Goal: Task Accomplishment & Management: Complete application form

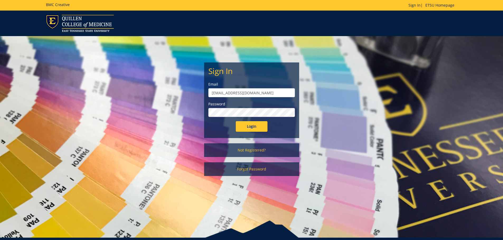
drag, startPoint x: 251, startPoint y: 96, endPoint x: 202, endPoint y: 95, distance: 48.5
click at [202, 95] on div "Sign In Email kingkk@etsu.edu Password Login Not Registered? Forgot Password" at bounding box center [251, 108] width 103 height 145
type input "Murphyb2@etsu.edu"
click at [206, 111] on div "Sign In Email Murphyb2@etsu.edu Password Login" at bounding box center [251, 100] width 94 height 75
click at [236, 121] on input "Login" at bounding box center [252, 126] width 32 height 11
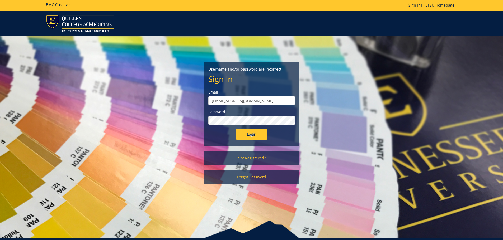
drag, startPoint x: 270, startPoint y: 100, endPoint x: 192, endPoint y: 99, distance: 77.8
click at [192, 99] on div "Username and/or password are incorrect. Sign In Email Murphyb2@etsu.edu Passwor…" at bounding box center [251, 112] width 309 height 153
type input "MURPHYB2@etsu.edu"
click at [236, 129] on input "Login" at bounding box center [252, 134] width 32 height 11
click at [252, 160] on link "Not Registered?" at bounding box center [251, 158] width 95 height 14
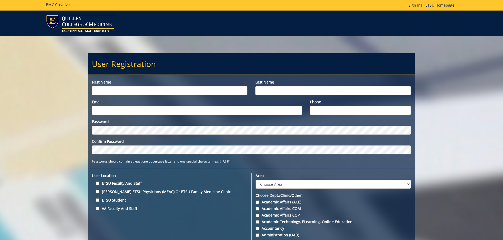
click at [131, 94] on input "First name" at bounding box center [169, 90] width 155 height 9
type input "[PERSON_NAME]"
click at [323, 87] on input "Last name" at bounding box center [332, 90] width 155 height 9
type input "Murphy"
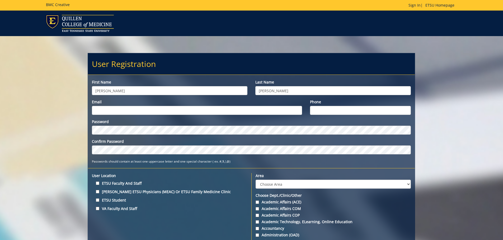
click at [134, 111] on input "Email" at bounding box center [197, 110] width 210 height 9
drag, startPoint x: 173, startPoint y: 109, endPoint x: 170, endPoint y: 111, distance: 3.3
click at [172, 110] on input "Email" at bounding box center [197, 110] width 210 height 9
type input "MURPHYB2@etsu.edu"
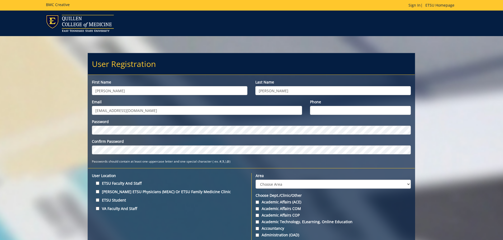
click at [322, 114] on input "Phone" at bounding box center [360, 110] width 101 height 9
type input "8653840763"
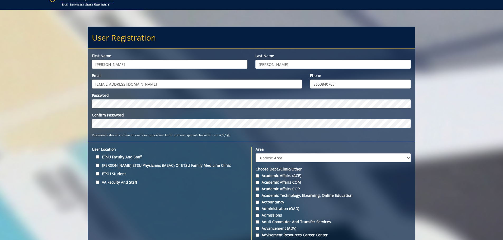
click at [101, 155] on label "ETSU Faculty and Staff" at bounding box center [169, 157] width 155 height 7
click at [99, 155] on input "ETSU Faculty and Staff" at bounding box center [97, 156] width 3 height 3
checkbox input "true"
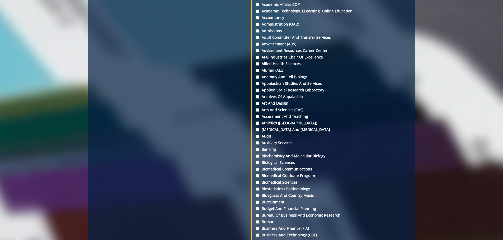
scroll to position [158, 0]
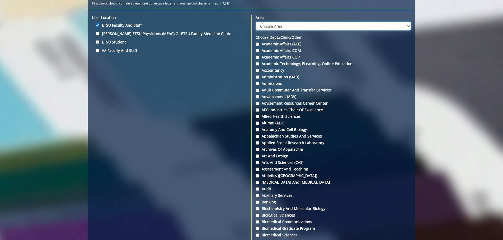
click at [292, 29] on select "Choose Area Administration Advancement (ADM) BucSports Business & Finance Clemm…" at bounding box center [332, 26] width 155 height 9
select select "5"
click at [255, 22] on select "Choose Area Administration Advancement (ADM) BucSports Business & Finance Clemm…" at bounding box center [332, 26] width 155 height 9
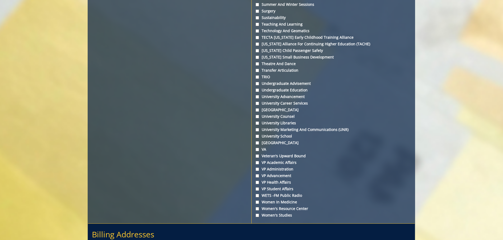
scroll to position [1920, 0]
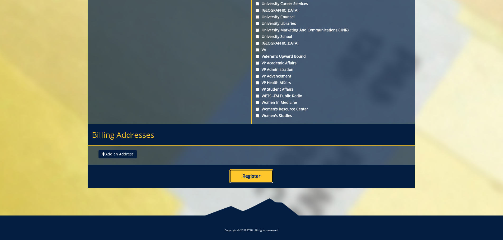
click at [238, 171] on button "Register" at bounding box center [251, 177] width 44 height 14
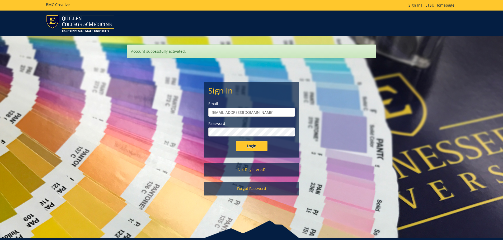
click at [243, 137] on form "Sign In Email MURPHYB2@etsu.edu Password Login" at bounding box center [251, 118] width 87 height 65
click at [236, 141] on input "Login" at bounding box center [252, 146] width 32 height 11
